Goal: Navigation & Orientation: Go to known website

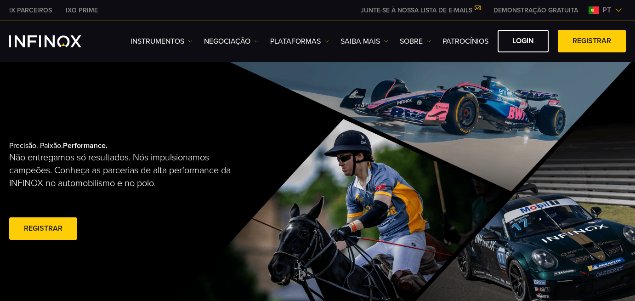
click at [527, 41] on link "Login" at bounding box center [523, 41] width 51 height 23
drag, startPoint x: 0, startPoint y: 0, endPoint x: 526, endPoint y: 41, distance: 527.5
click at [526, 41] on link "Login" at bounding box center [523, 41] width 51 height 23
